Goal: Task Accomplishment & Management: Use online tool/utility

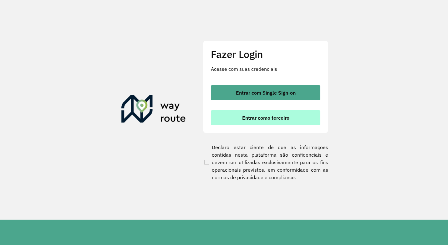
click at [257, 119] on span "Entrar como terceiro" at bounding box center [265, 117] width 47 height 5
click at [257, 120] on span "Entrar como terceiro" at bounding box center [265, 117] width 47 height 5
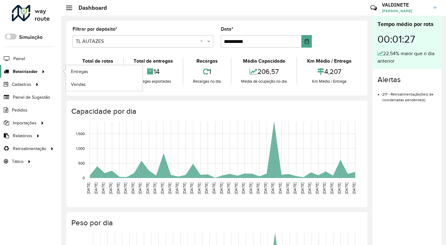
click at [27, 70] on span "Roteirizador" at bounding box center [25, 71] width 25 height 7
click at [77, 72] on span "Entregas" at bounding box center [80, 71] width 18 height 7
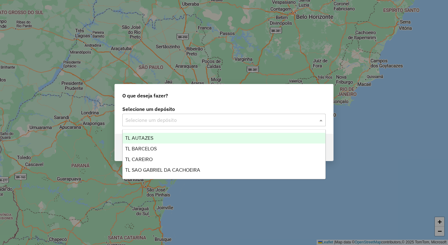
click at [165, 117] on input "text" at bounding box center [217, 120] width 185 height 8
click at [148, 140] on span "TL AUTAZES" at bounding box center [139, 137] width 28 height 5
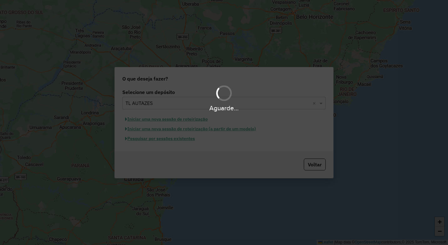
click at [144, 120] on div "Aguarde..." at bounding box center [224, 122] width 448 height 245
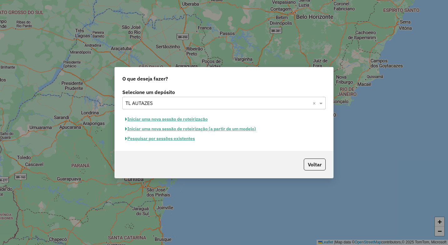
click at [145, 120] on button "Iniciar uma nova sessão de roteirização" at bounding box center [166, 119] width 88 height 10
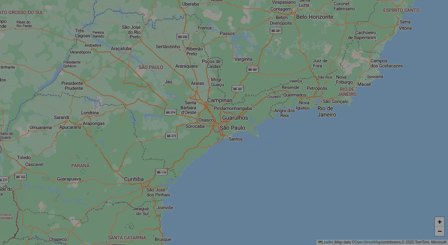
select select "*"
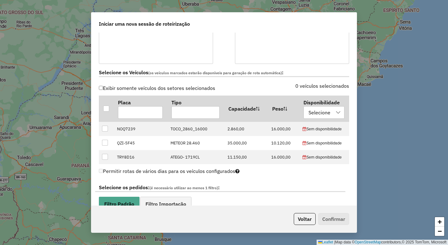
scroll to position [188, 0]
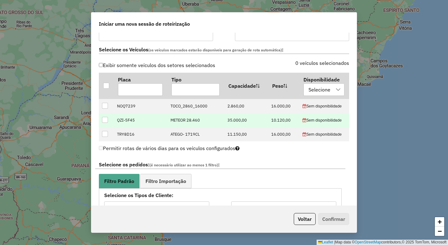
click at [104, 121] on div at bounding box center [105, 120] width 6 height 6
click at [160, 180] on span "Filtro Importação" at bounding box center [166, 180] width 41 height 5
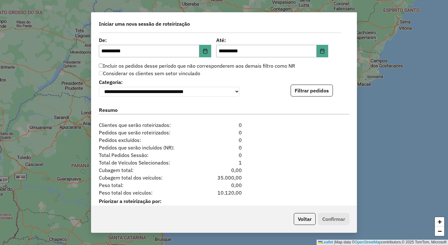
scroll to position [407, 0]
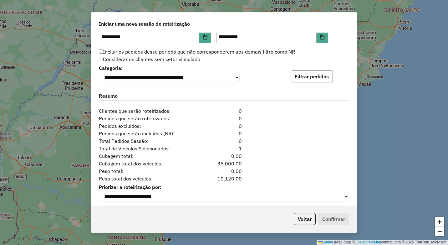
click at [322, 79] on button "Filtrar pedidos" at bounding box center [312, 76] width 42 height 12
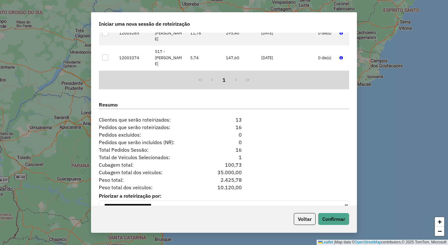
scroll to position [543, 0]
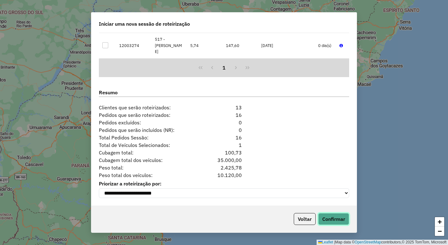
click at [324, 220] on button "Confirmar" at bounding box center [333, 219] width 31 height 12
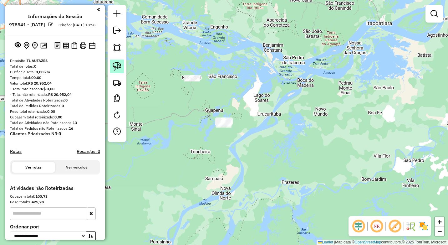
click at [113, 66] on img at bounding box center [117, 66] width 9 height 9
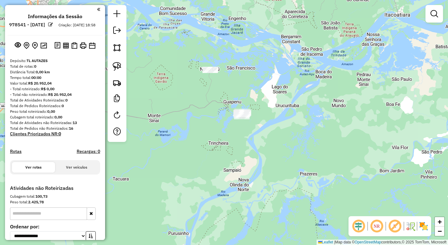
drag, startPoint x: 180, startPoint y: 72, endPoint x: 195, endPoint y: 64, distance: 16.8
click at [195, 64] on div "Janela de atendimento Grade de atendimento Capacidade Transportadoras Veículos …" at bounding box center [224, 122] width 448 height 245
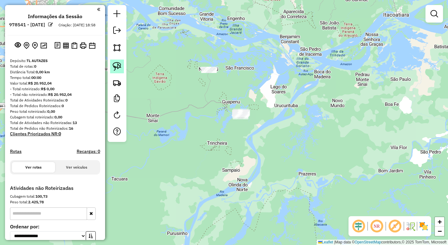
click at [118, 64] on img at bounding box center [117, 66] width 9 height 9
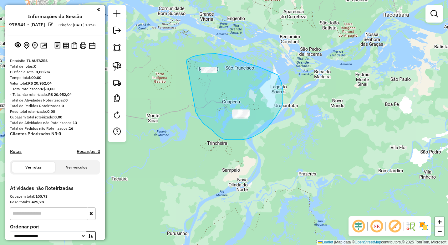
drag, startPoint x: 186, startPoint y: 60, endPoint x: 196, endPoint y: 112, distance: 53.2
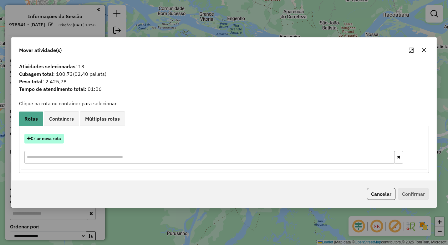
click at [49, 139] on button "Criar nova rota" at bounding box center [43, 139] width 39 height 10
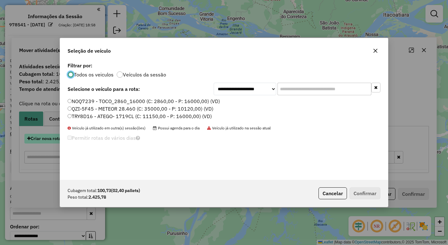
scroll to position [3, 2]
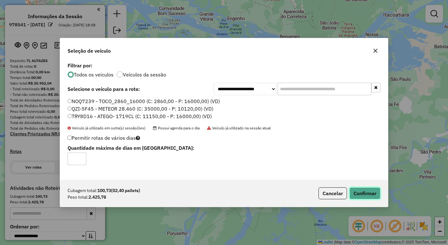
click at [359, 192] on button "Confirmar" at bounding box center [365, 193] width 31 height 12
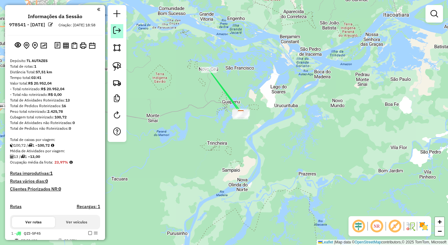
click at [116, 28] on em at bounding box center [117, 31] width 8 height 8
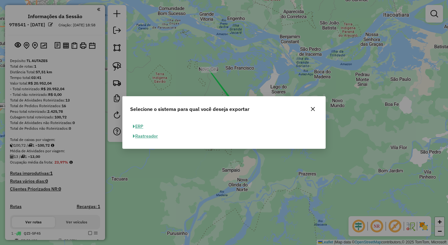
click at [139, 125] on button "ERP" at bounding box center [138, 126] width 16 height 10
select select "**"
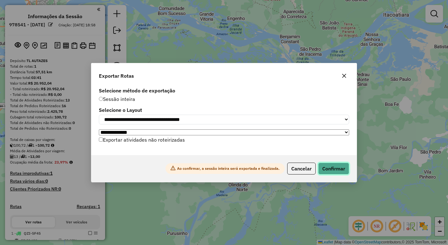
click at [344, 170] on button "Confirmar" at bounding box center [333, 168] width 31 height 12
